Goal: Task Accomplishment & Management: Use online tool/utility

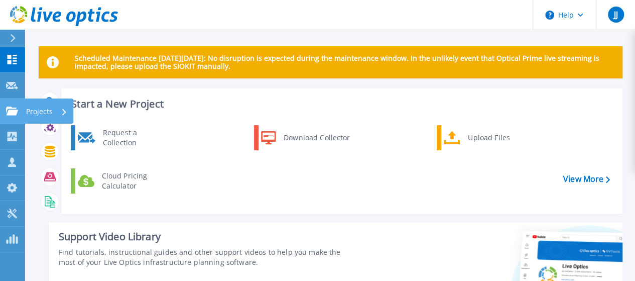
click at [13, 112] on icon at bounding box center [12, 110] width 12 height 9
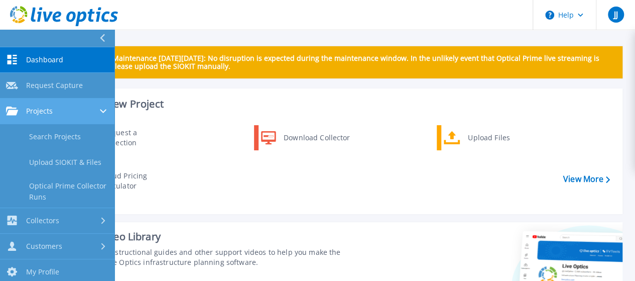
click at [60, 112] on div "Projects" at bounding box center [57, 110] width 102 height 9
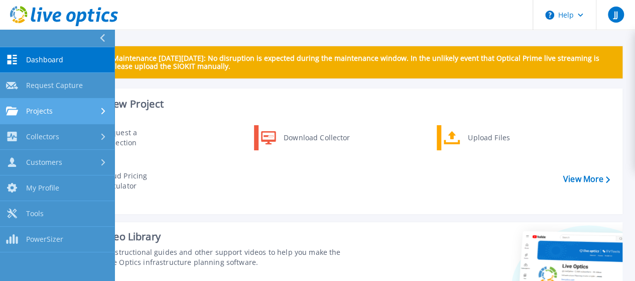
click at [88, 110] on div "Projects" at bounding box center [57, 110] width 102 height 9
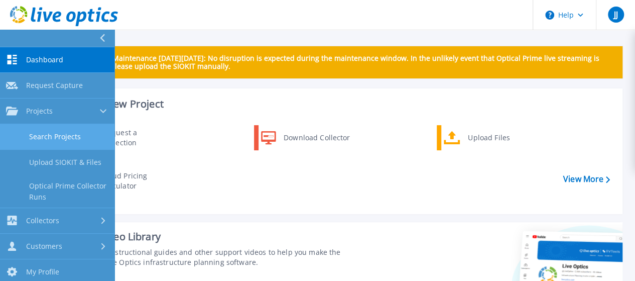
click at [73, 133] on link "Search Projects" at bounding box center [57, 137] width 114 height 26
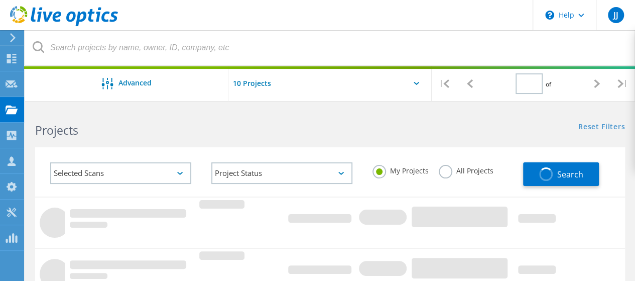
type input "1"
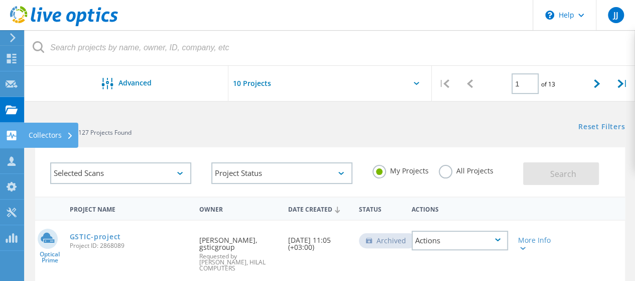
click at [6, 135] on icon at bounding box center [12, 136] width 12 height 10
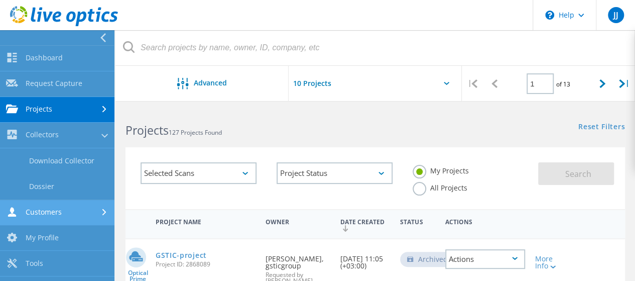
click at [100, 215] on link "Customers" at bounding box center [57, 213] width 114 height 26
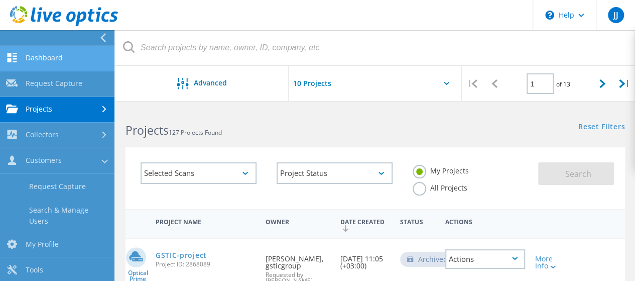
click at [66, 63] on link "Dashboard" at bounding box center [57, 59] width 114 height 26
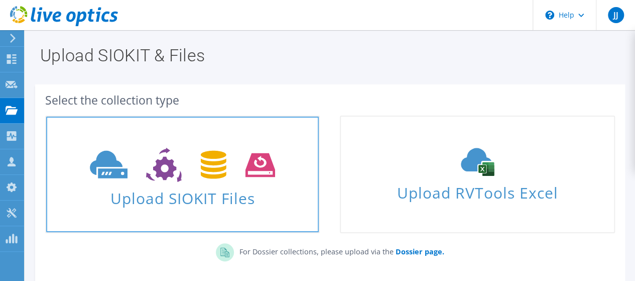
click at [233, 191] on span "Upload SIOKIT Files" at bounding box center [182, 195] width 273 height 22
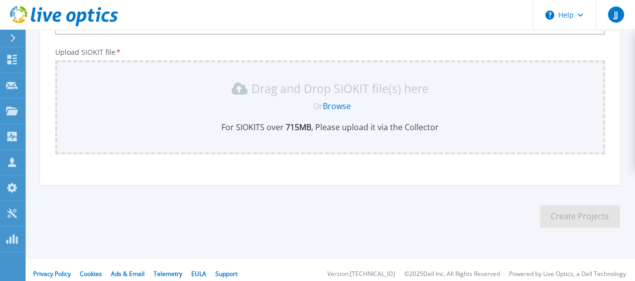
scroll to position [119, 0]
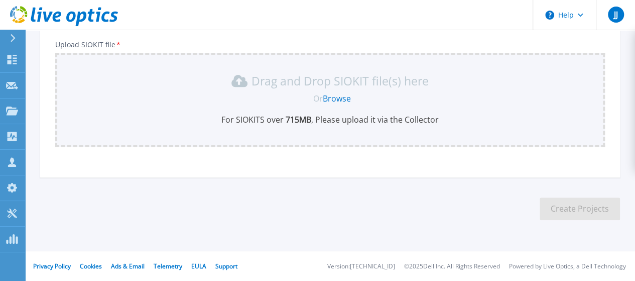
click at [338, 97] on link "Browse" at bounding box center [337, 98] width 28 height 11
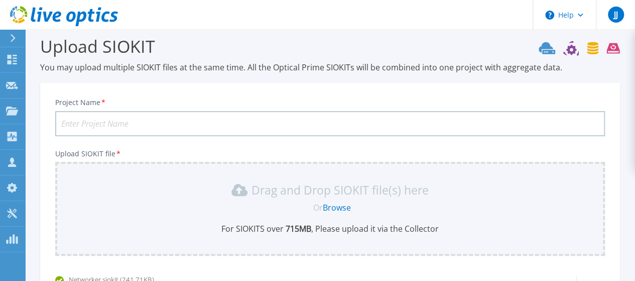
scroll to position [8, 0]
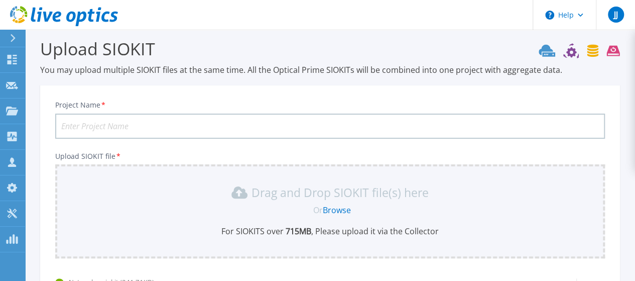
click at [130, 121] on input "Project Name *" at bounding box center [330, 125] width 550 height 25
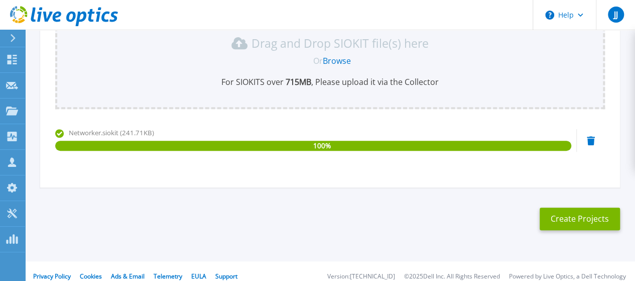
scroll to position [167, 0]
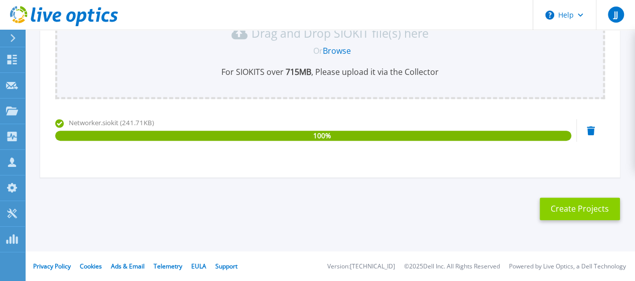
type input "OTC Networker"
click at [577, 216] on button "Create Projects" at bounding box center [580, 208] width 80 height 23
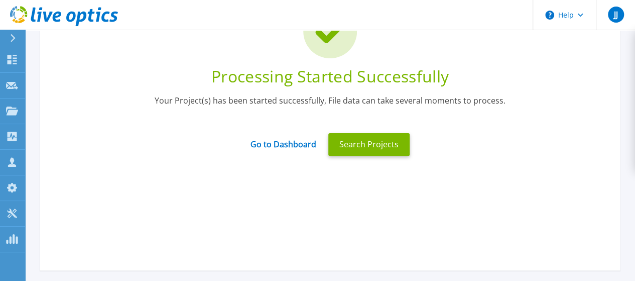
scroll to position [102, 0]
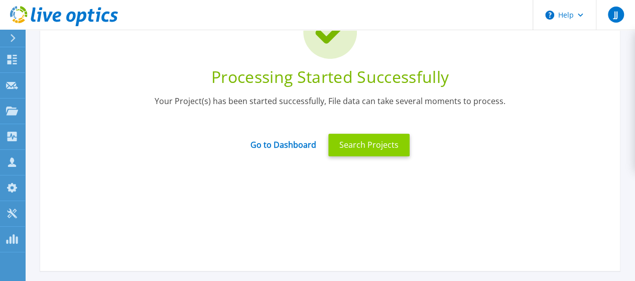
click at [371, 145] on button "Search Projects" at bounding box center [368, 145] width 81 height 23
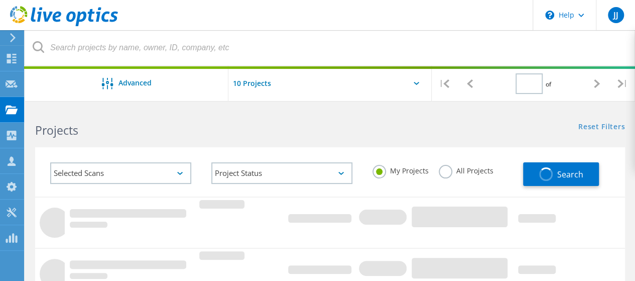
type input "1"
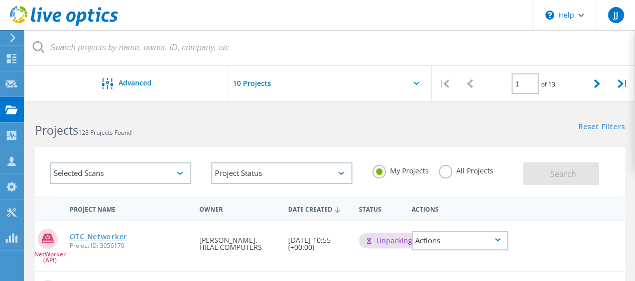
click at [108, 240] on link "OTC Networker" at bounding box center [98, 236] width 57 height 7
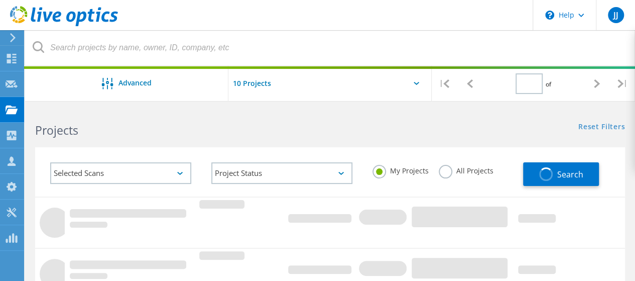
type input "1"
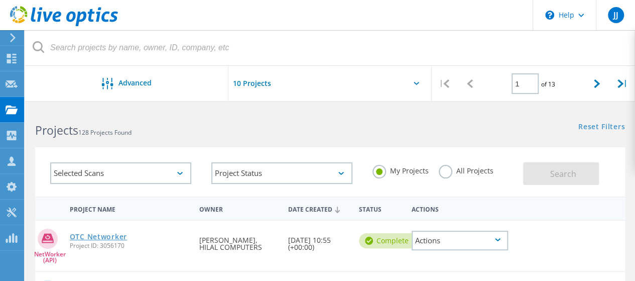
click at [83, 237] on link "OTC Networker" at bounding box center [98, 236] width 57 height 7
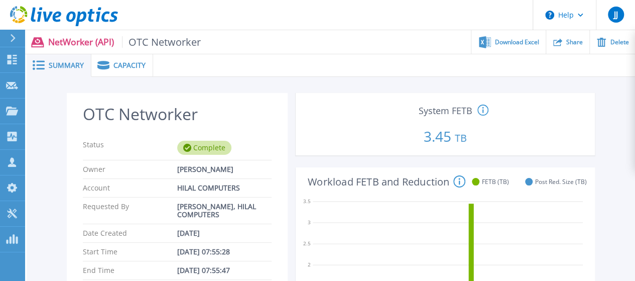
click at [126, 64] on span "Capacity" at bounding box center [129, 65] width 32 height 7
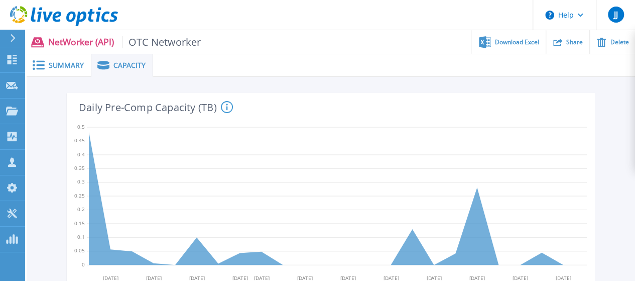
click at [71, 67] on span "Summary" at bounding box center [66, 65] width 35 height 7
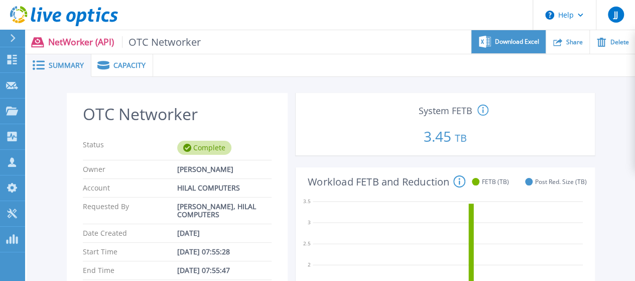
click at [528, 41] on span "Download Excel" at bounding box center [517, 42] width 44 height 6
